Goal: Information Seeking & Learning: Learn about a topic

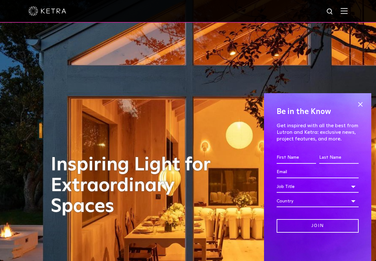
click at [343, 11] on img at bounding box center [343, 11] width 7 height 6
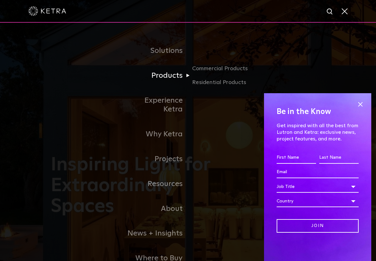
click at [172, 75] on link "Products" at bounding box center [155, 75] width 65 height 25
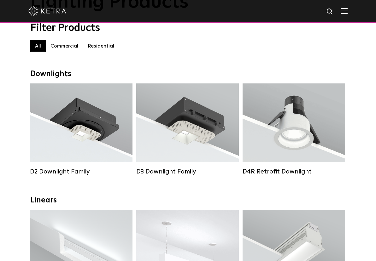
scroll to position [57, 0]
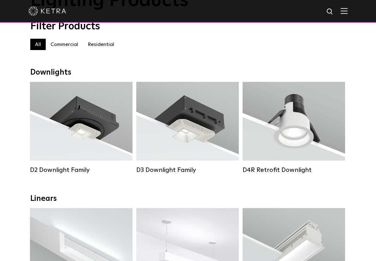
click at [104, 45] on label "Residential" at bounding box center [101, 44] width 36 height 11
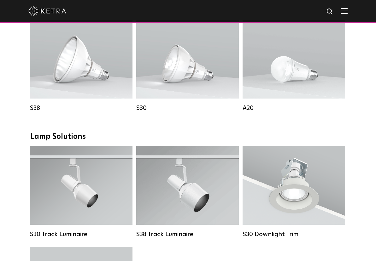
scroll to position [364, 0]
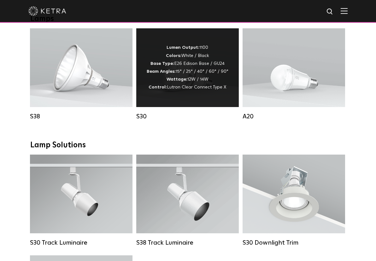
click at [147, 116] on div "S30" at bounding box center [187, 117] width 102 height 8
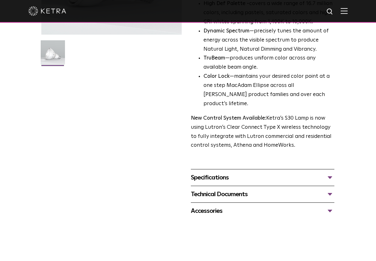
scroll to position [160, 0]
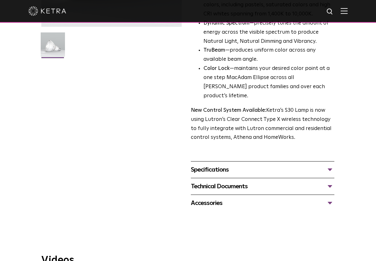
click at [313, 165] on div "Specifications" at bounding box center [262, 170] width 143 height 10
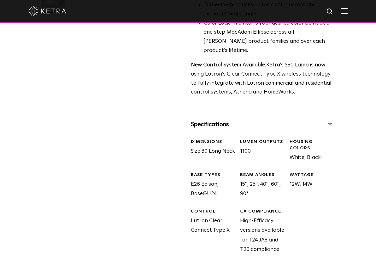
scroll to position [233, 0]
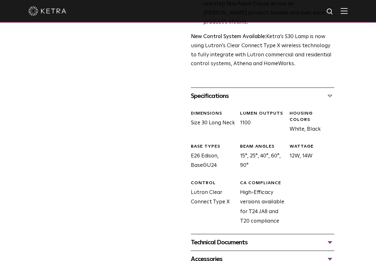
click at [230, 238] on div "Technical Documents" at bounding box center [262, 243] width 143 height 10
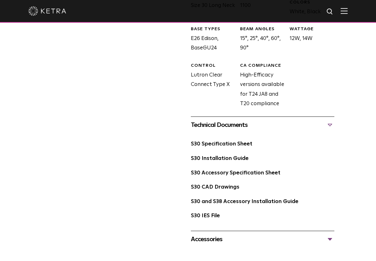
scroll to position [351, 0]
click at [226, 139] on div "S30 Specification Sheet" at bounding box center [262, 146] width 143 height 15
click at [224, 141] on link "S30 Specification Sheet" at bounding box center [221, 143] width 61 height 5
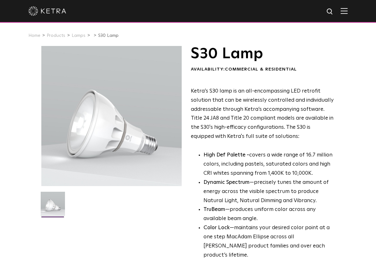
scroll to position [0, 0]
click at [79, 36] on link "Lamps" at bounding box center [79, 35] width 14 height 4
